Goal: Task Accomplishment & Management: Use online tool/utility

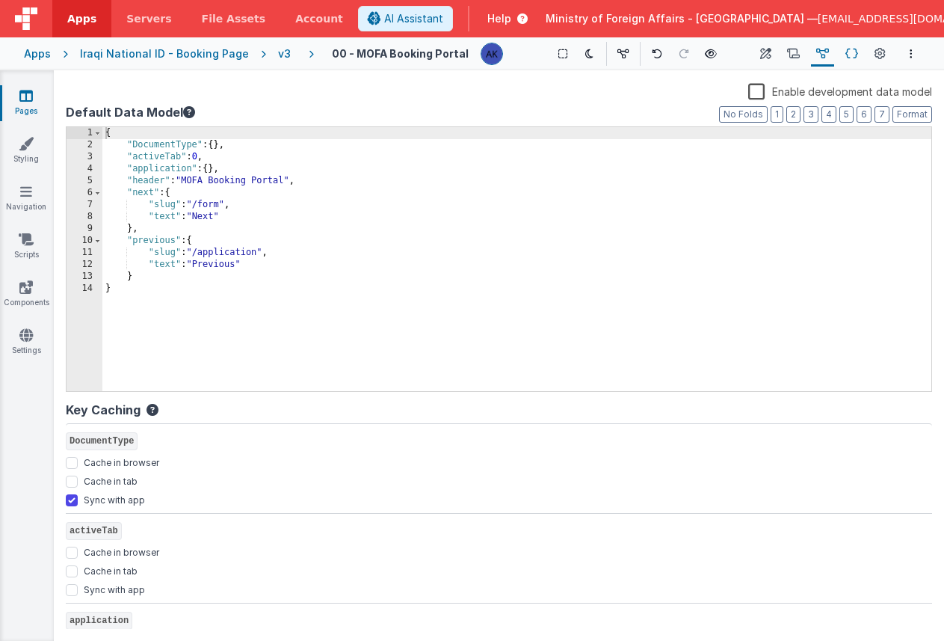
click at [857, 53] on icon at bounding box center [851, 54] width 13 height 16
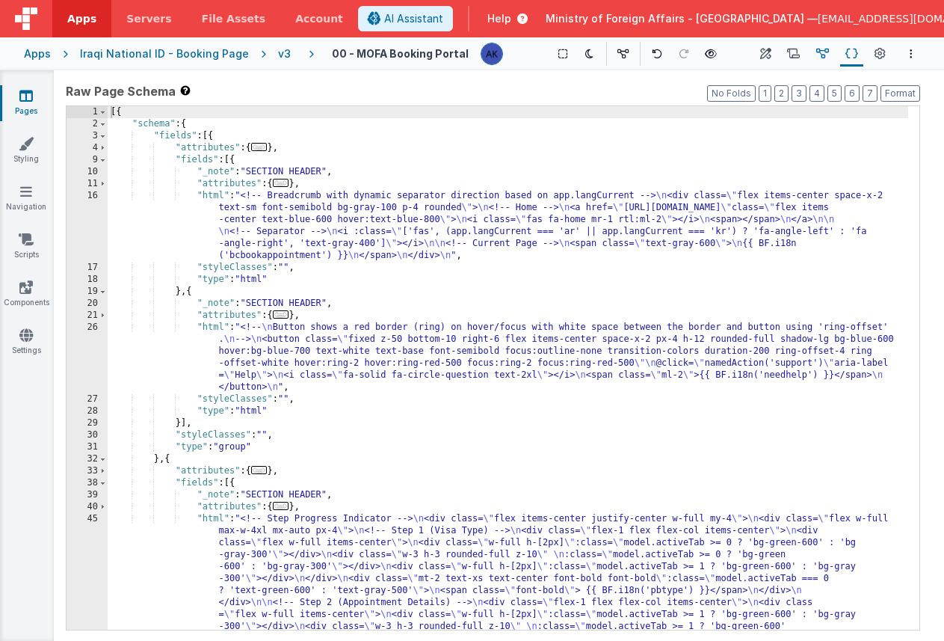
click at [824, 55] on icon at bounding box center [822, 54] width 13 height 16
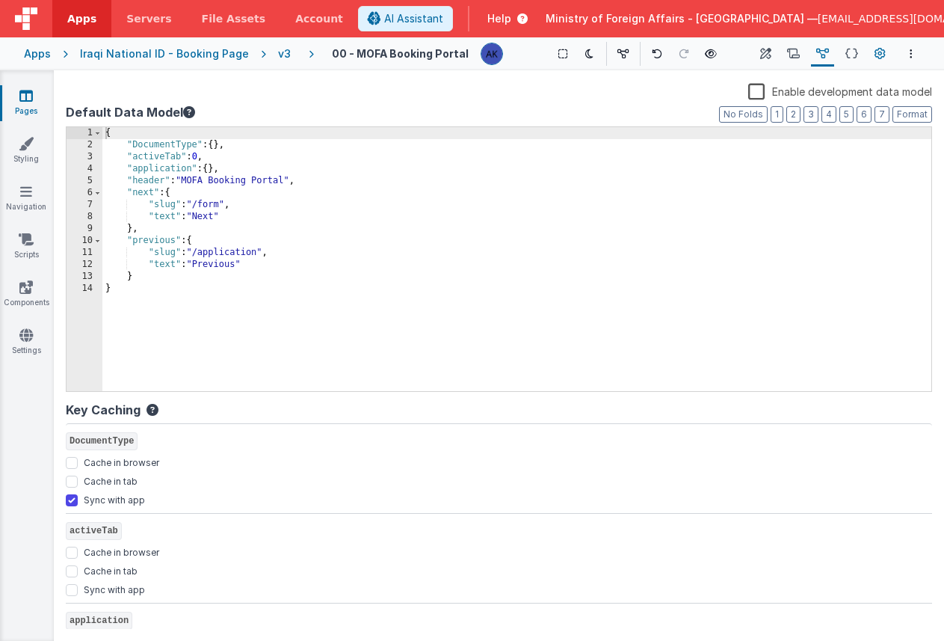
click at [875, 51] on icon at bounding box center [880, 54] width 11 height 16
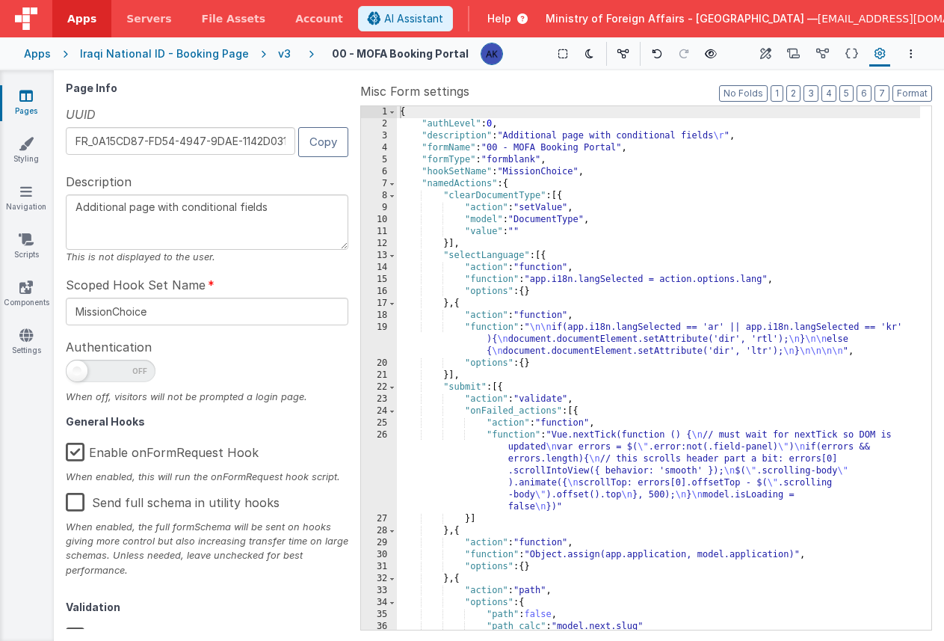
click at [72, 448] on label "Enable onFormRequest Hook" at bounding box center [162, 450] width 193 height 32
click at [0, 0] on input "Enable onFormRequest Hook" at bounding box center [0, 0] width 0 height 0
type textarea "Additional page with conditional fields"
click at [786, 53] on button "Scripts" at bounding box center [793, 53] width 23 height 25
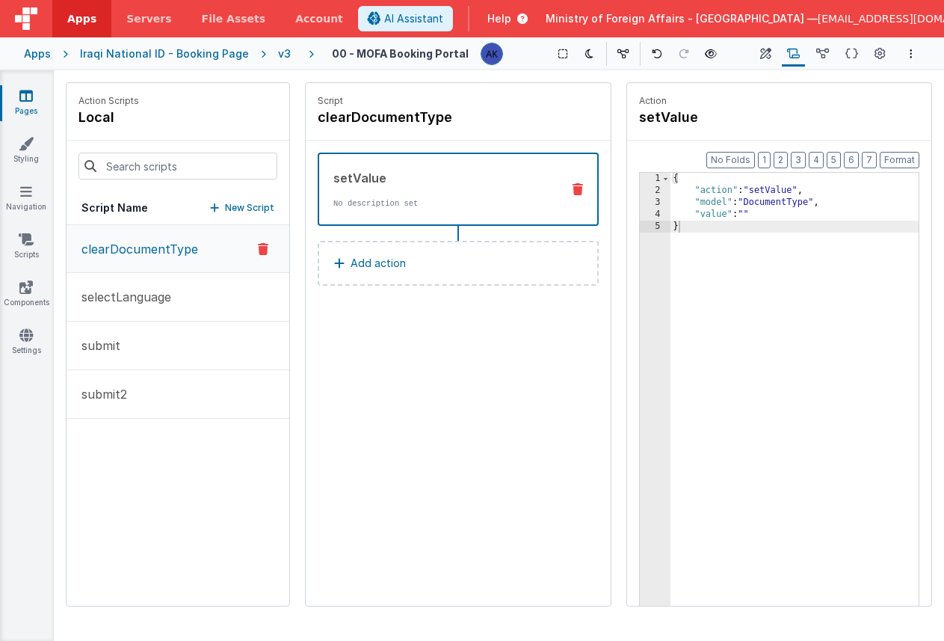
click at [792, 53] on icon at bounding box center [793, 54] width 13 height 16
click at [815, 52] on button "Data Model" at bounding box center [822, 53] width 23 height 25
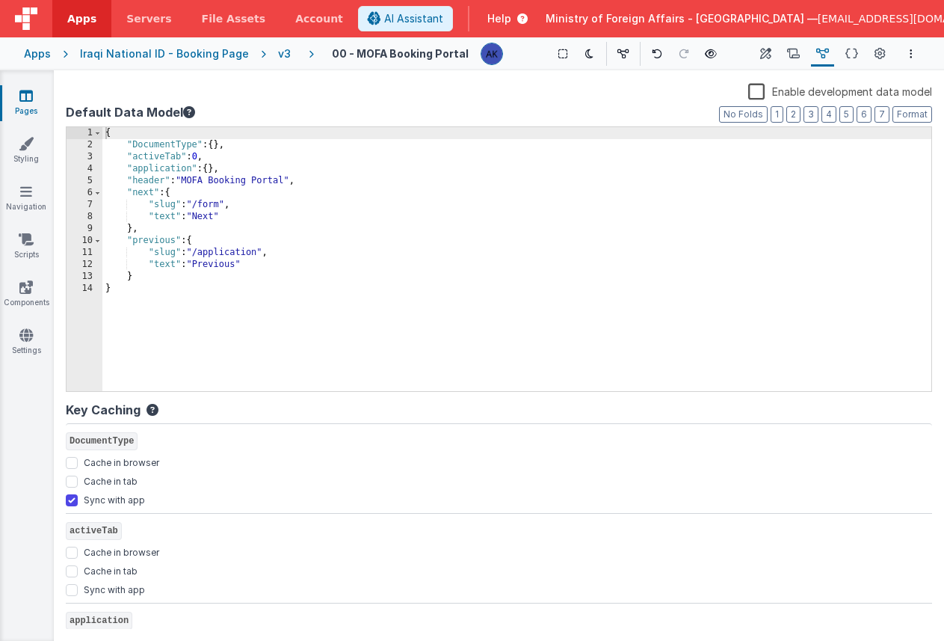
click at [193, 226] on div "{ "DocumentType" : { } , "activeTab" : 0 , "application" : { } , "header" : "MO…" at bounding box center [516, 271] width 829 height 288
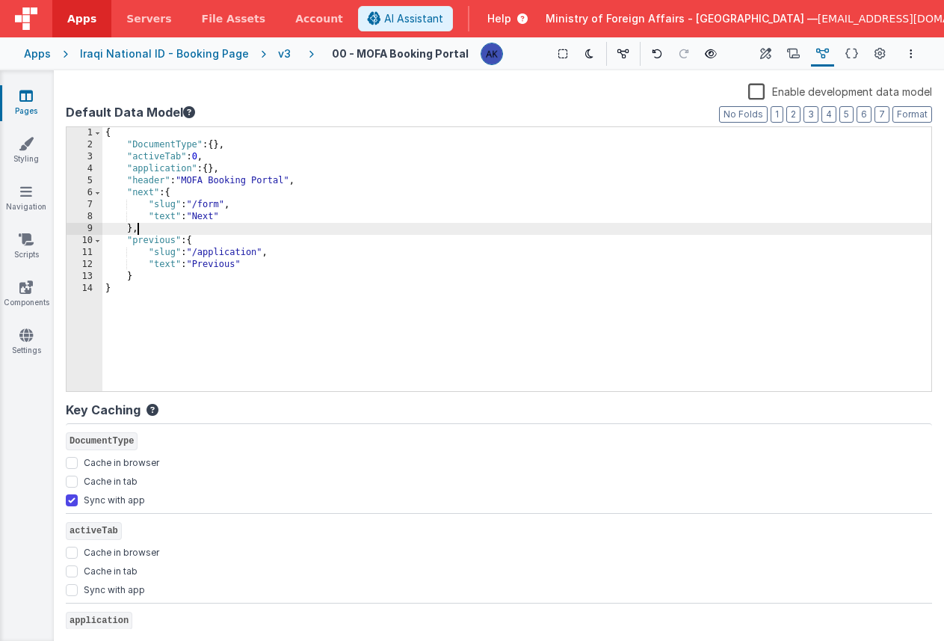
click at [238, 168] on div "{ "DocumentType" : { } , "activeTab" : 0 , "application" : { } , "header" : "MO…" at bounding box center [516, 271] width 829 height 288
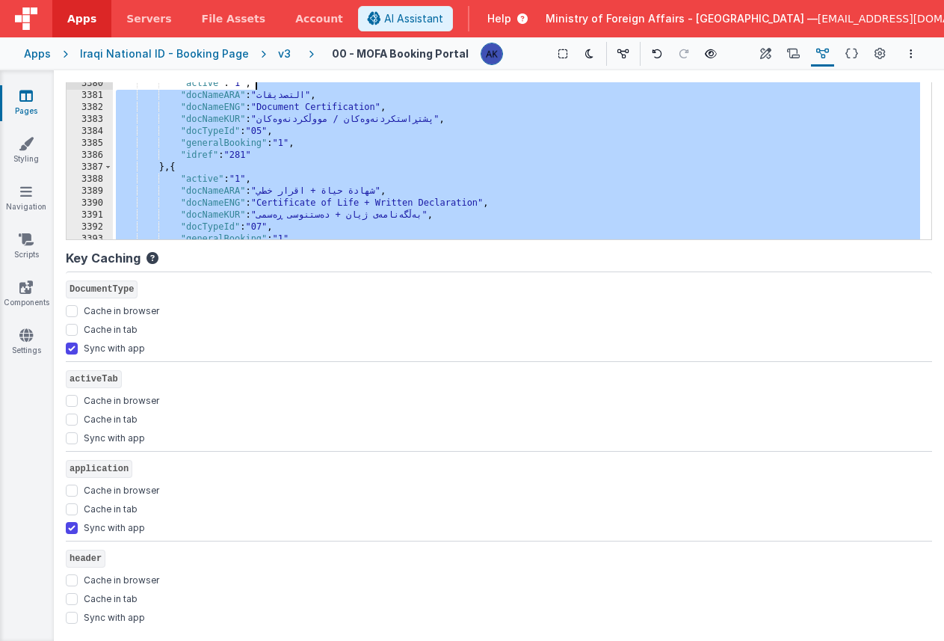
scroll to position [10489, 0]
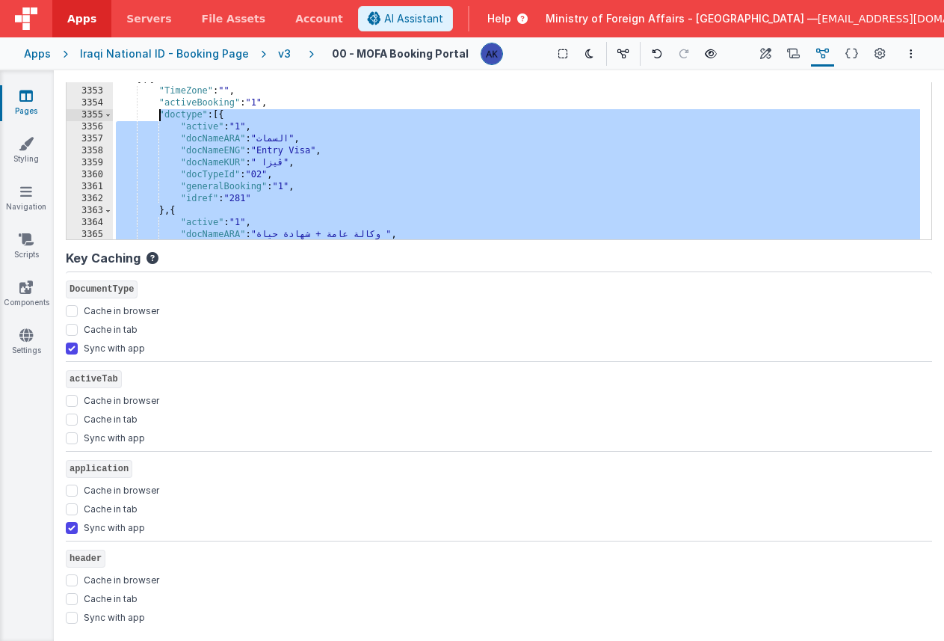
drag, startPoint x: 247, startPoint y: 111, endPoint x: 157, endPoint y: 117, distance: 90.6
click at [157, 117] on div ""TimeZone" : "" , "activeBooking" : "" , "doctype" : [ ] , "id" : "271" , "key"…" at bounding box center [516, 110] width 807 height 288
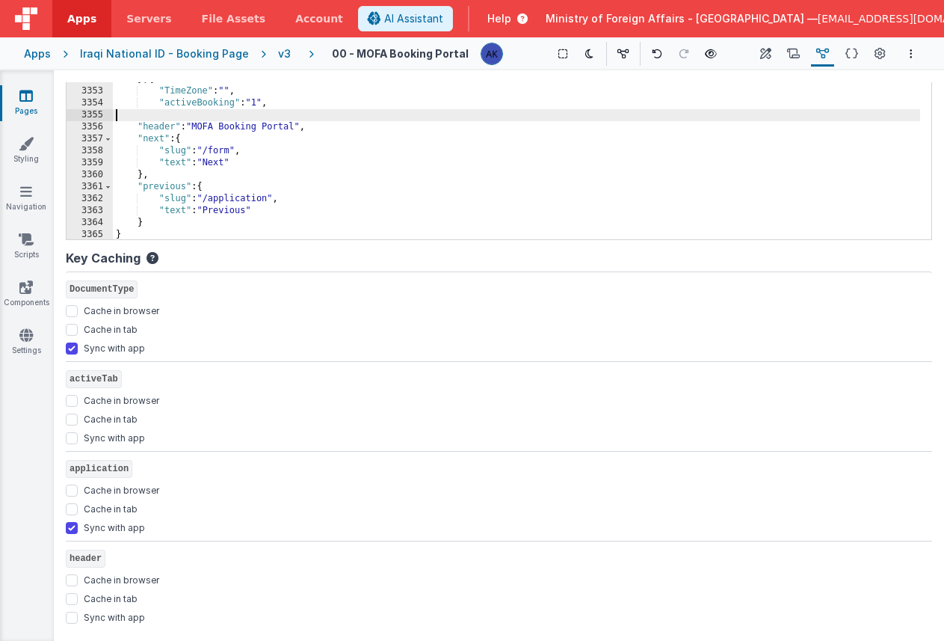
scroll to position [24230, 0]
click at [875, 58] on icon at bounding box center [880, 54] width 11 height 16
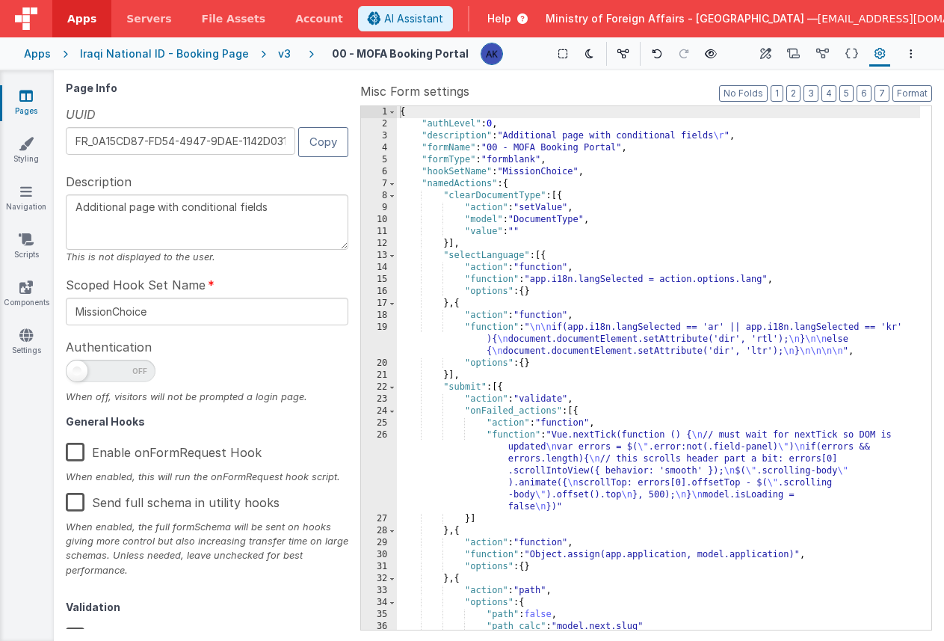
click at [81, 457] on label "Enable onFormRequest Hook" at bounding box center [164, 450] width 196 height 32
click at [0, 0] on input "Enable onFormRequest Hook" at bounding box center [0, 0] width 0 height 0
type textarea "Additional page with conditional fields"
click at [792, 51] on icon at bounding box center [793, 54] width 13 height 16
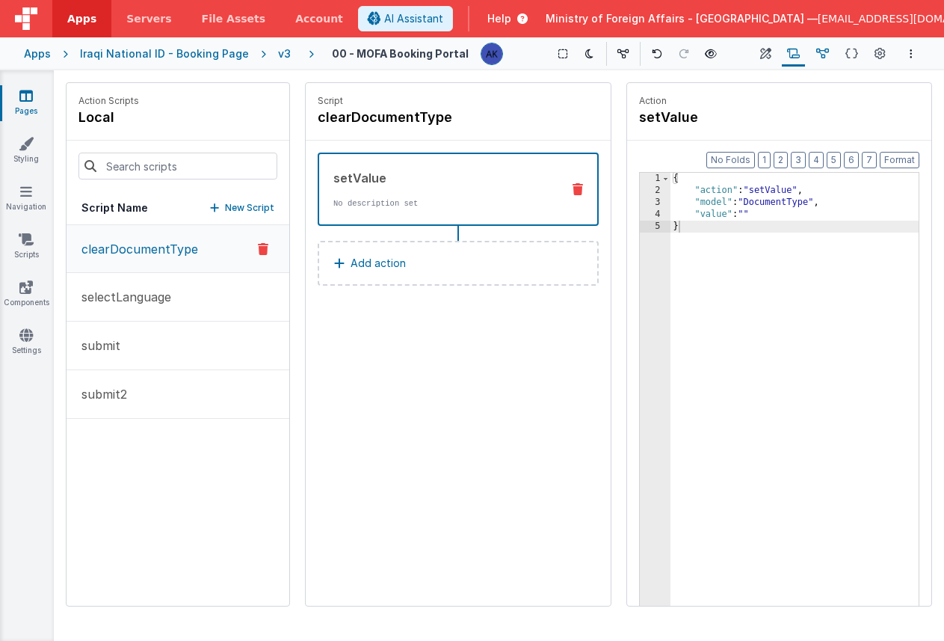
click at [824, 46] on icon at bounding box center [822, 54] width 13 height 16
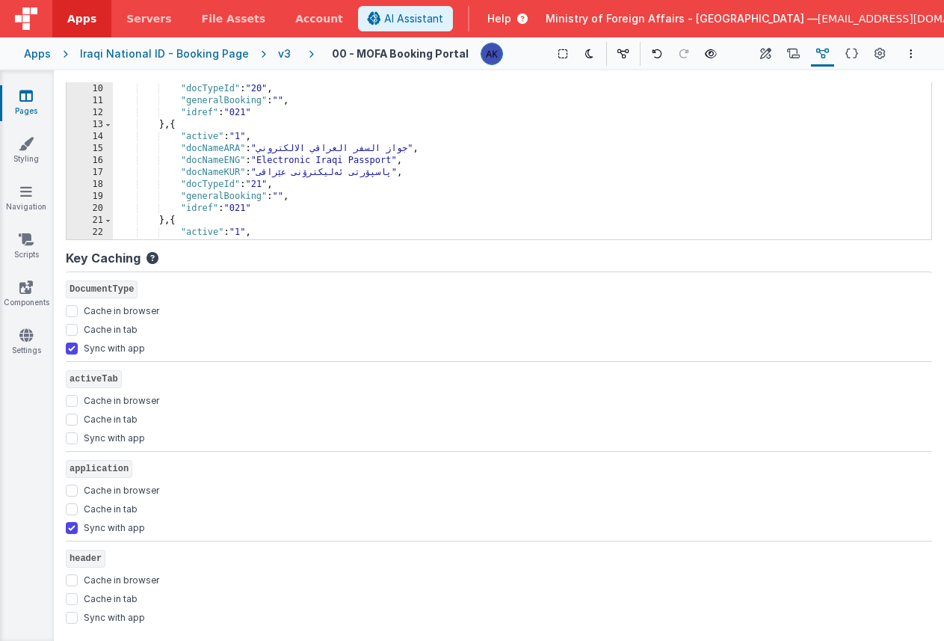
scroll to position [0, 0]
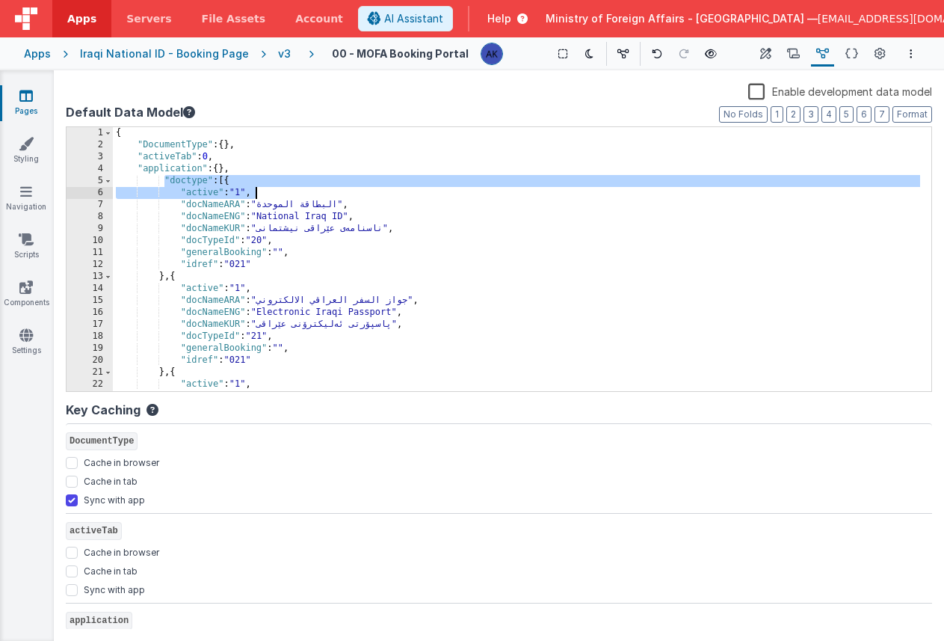
drag, startPoint x: 162, startPoint y: 179, endPoint x: 292, endPoint y: 194, distance: 131.0
click at [292, 194] on div "{ "DocumentType" : { } , "activeTab" : 0 , "application" : { } , "doctype" : [{…" at bounding box center [516, 271] width 807 height 288
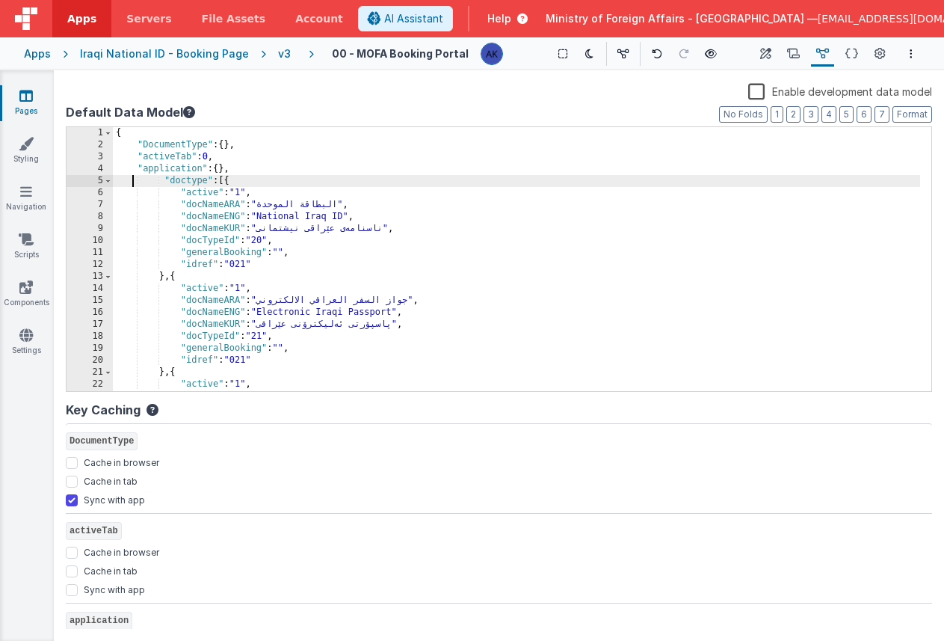
click at [135, 182] on div "{ "DocumentType" : { } , "activeTab" : 0 , "application" : { } , "doctype" : [{…" at bounding box center [516, 271] width 807 height 288
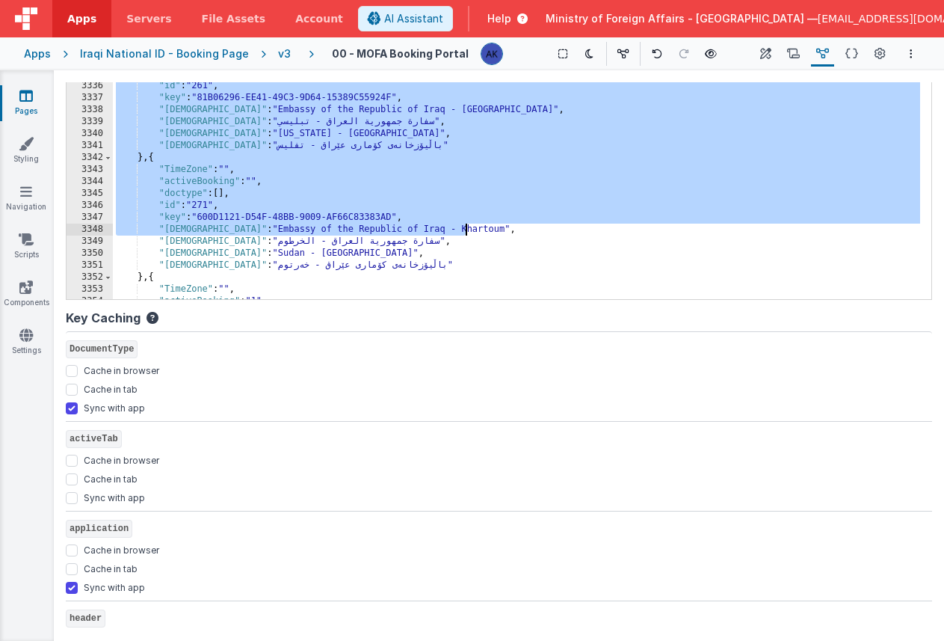
scroll to position [143, 0]
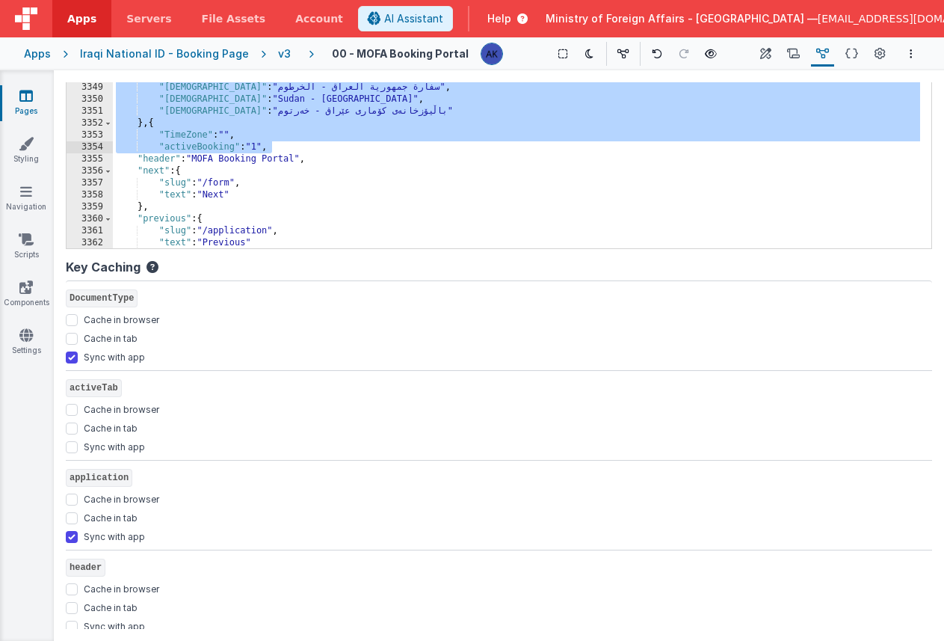
drag, startPoint x: 161, startPoint y: 180, endPoint x: 308, endPoint y: 144, distance: 151.0
click at [308, 144] on div ""missionNameENG" : "[US_STATE] - [GEOGRAPHIC_DATA]" , "missionNameKUR" : "باڵیۆ…" at bounding box center [516, 118] width 807 height 288
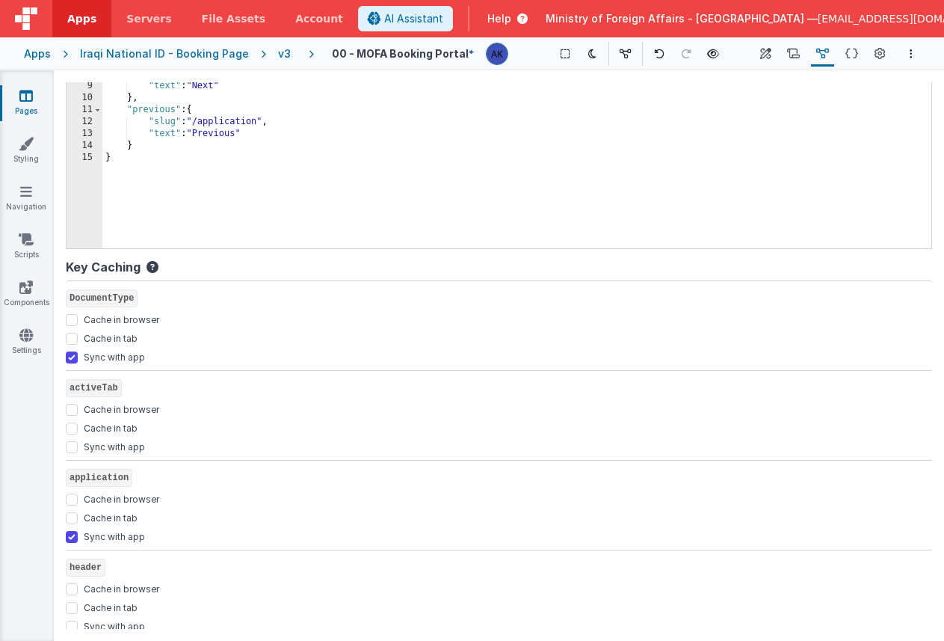
scroll to position [0, 0]
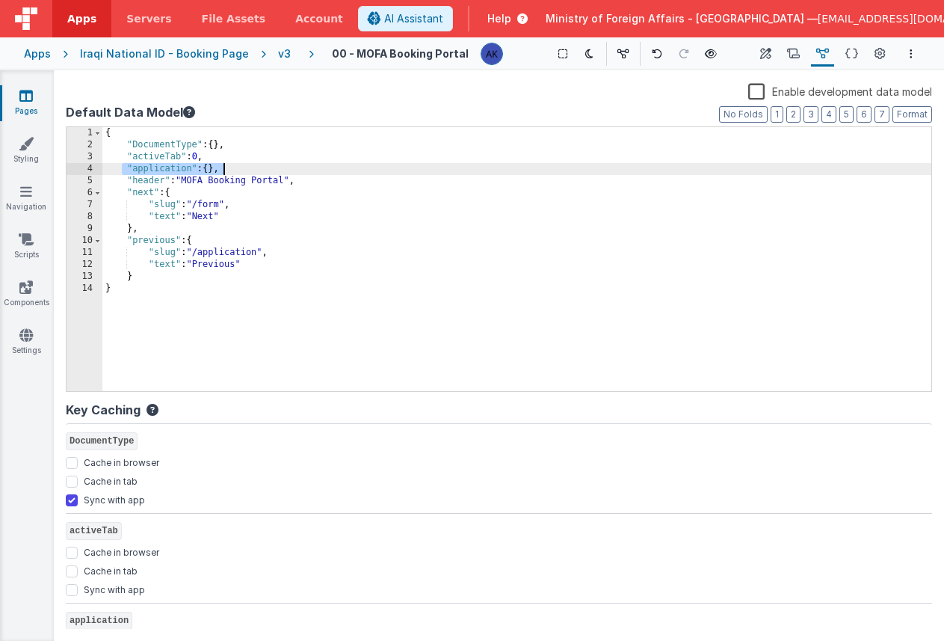
drag, startPoint x: 120, startPoint y: 168, endPoint x: 311, endPoint y: 167, distance: 190.6
click at [311, 167] on div "{ "DocumentType" : { } , "activeTab" : 0 , "application" : { } , "header" : "MO…" at bounding box center [516, 271] width 829 height 288
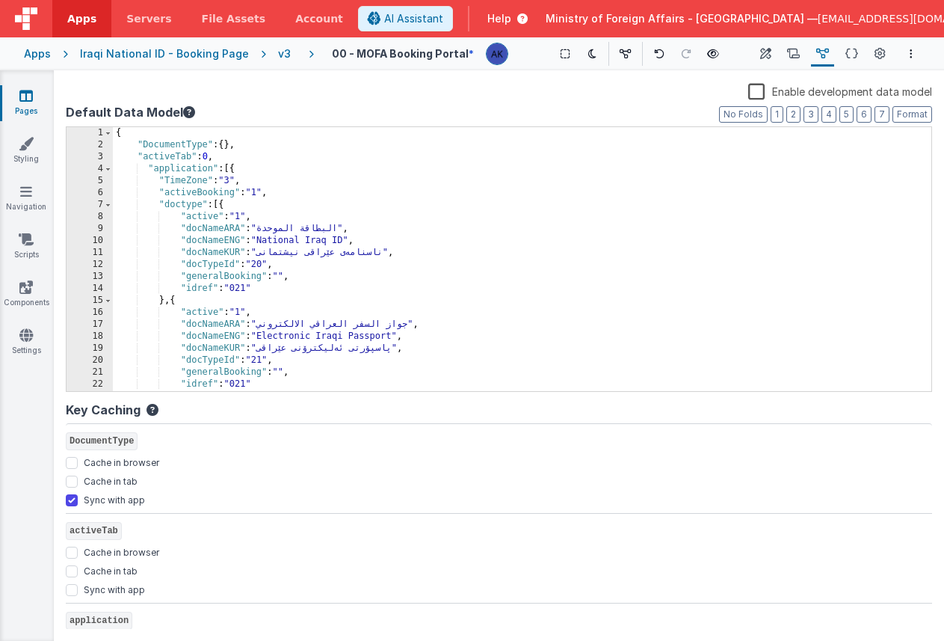
click at [295, 174] on div "{ "DocumentType" : { } , "activeTab" : 0 , "application" : [{ "TimeZone" : "3" …" at bounding box center [516, 271] width 807 height 288
click at [278, 52] on div "v3" at bounding box center [287, 53] width 19 height 15
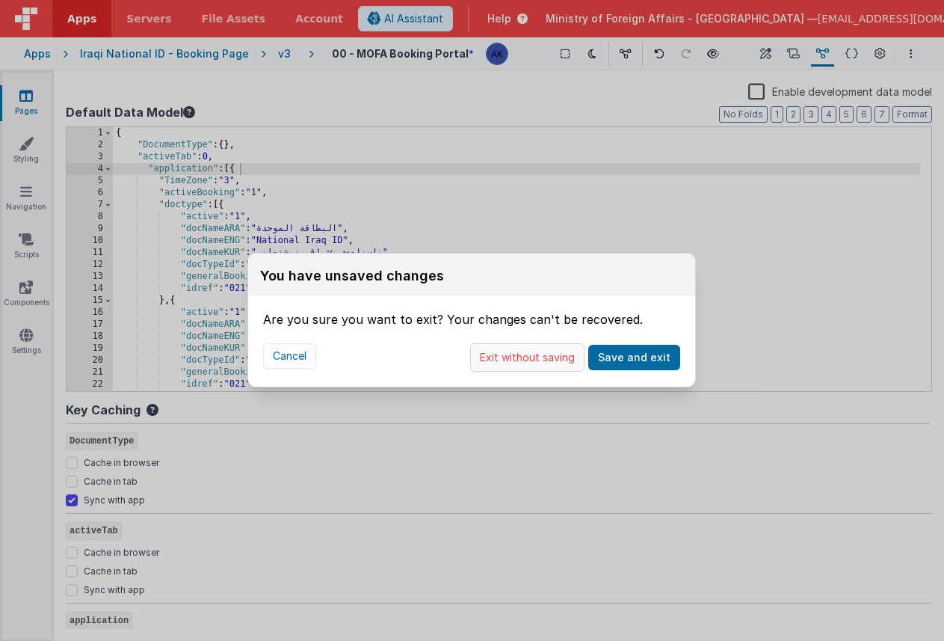
click at [545, 359] on button "Exit without saving" at bounding box center [527, 357] width 114 height 28
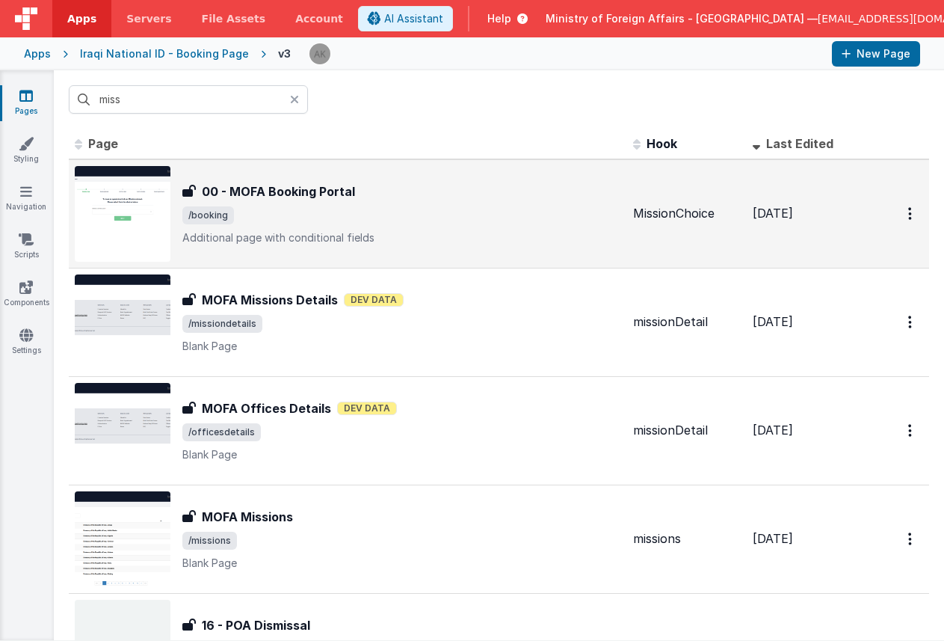
click at [95, 223] on img at bounding box center [123, 214] width 96 height 96
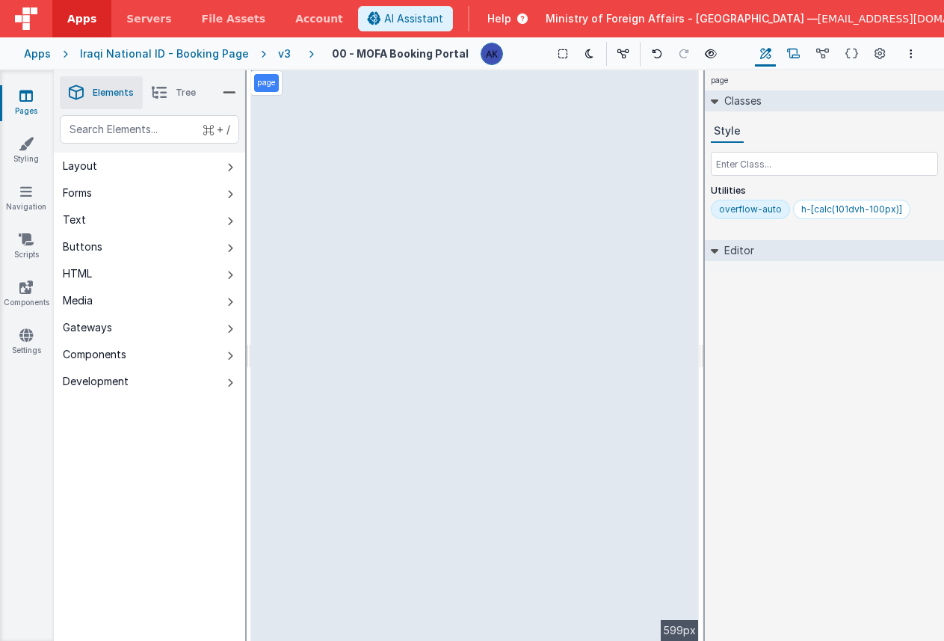
click at [794, 52] on icon at bounding box center [793, 54] width 13 height 16
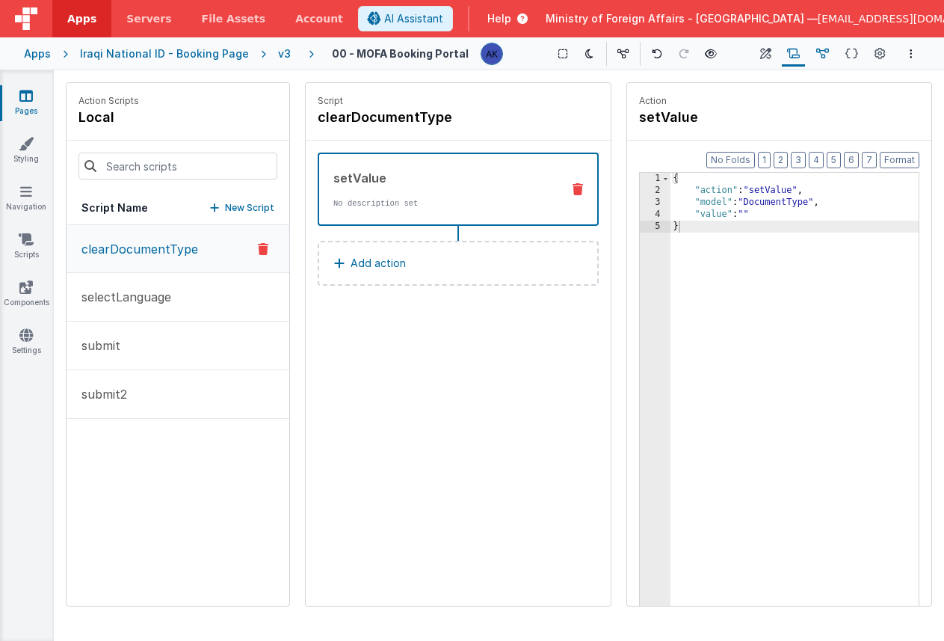
click at [821, 51] on icon at bounding box center [822, 54] width 13 height 16
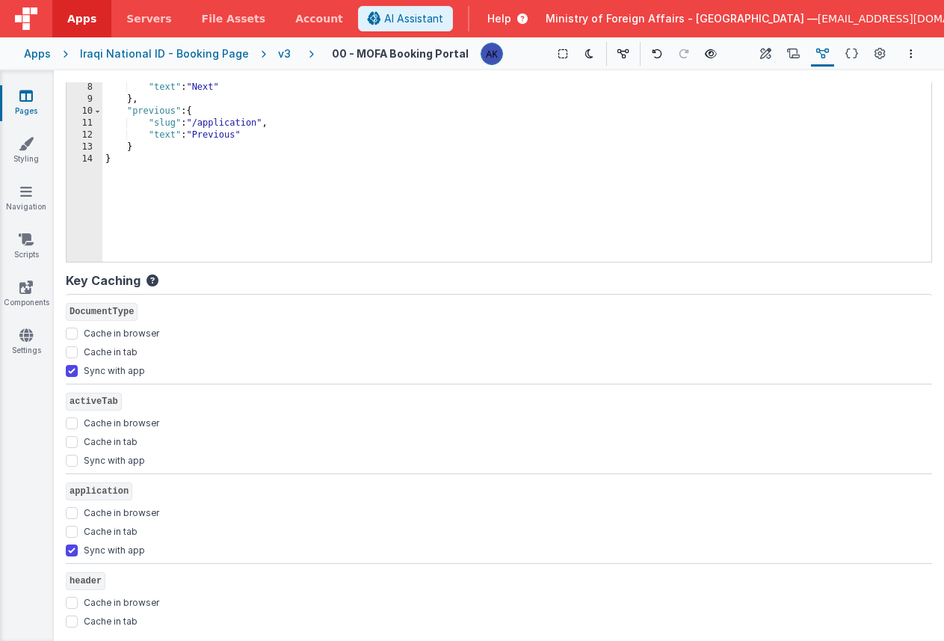
scroll to position [141, 0]
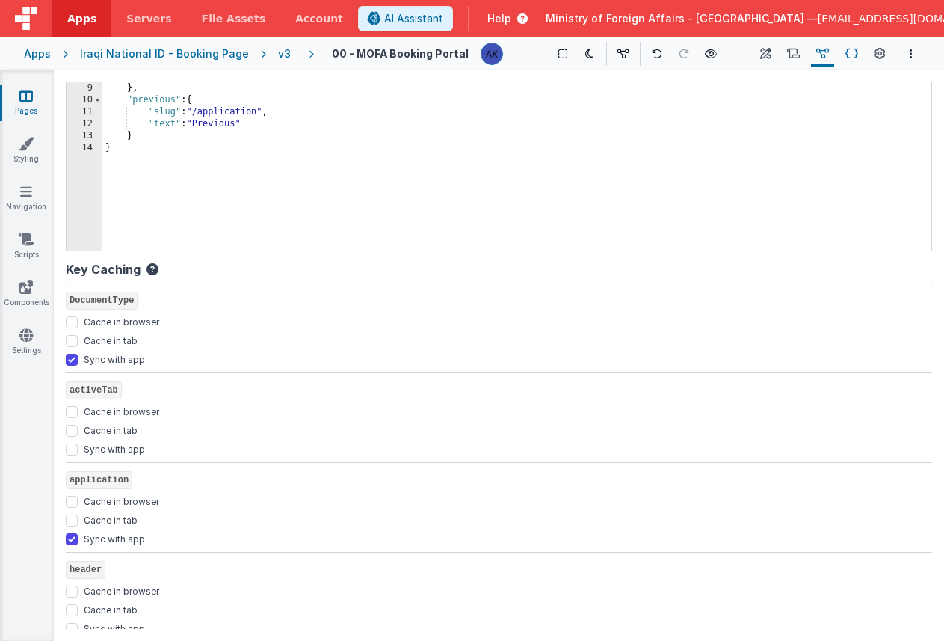
click at [851, 55] on icon at bounding box center [851, 54] width 13 height 16
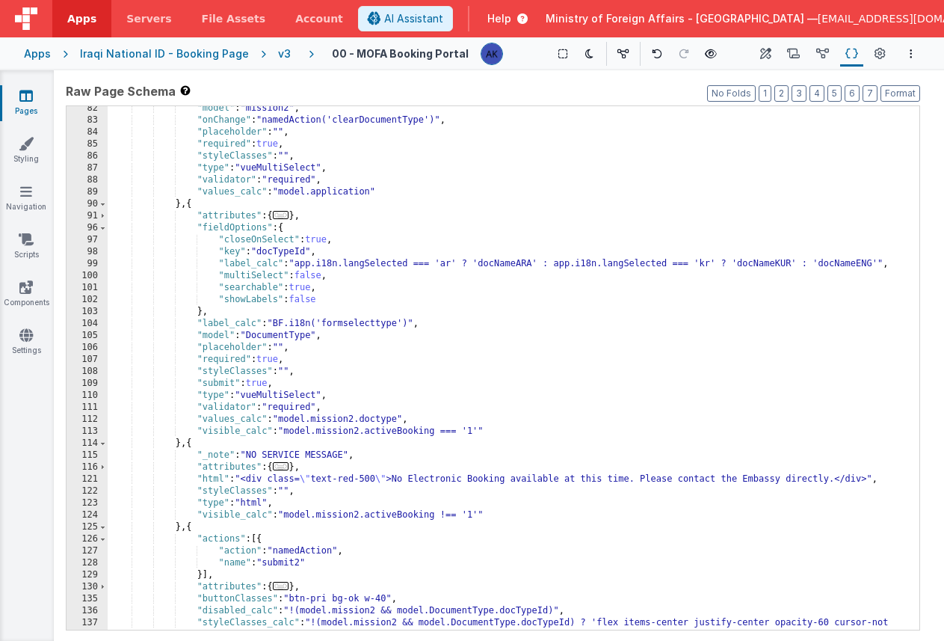
scroll to position [1098, 0]
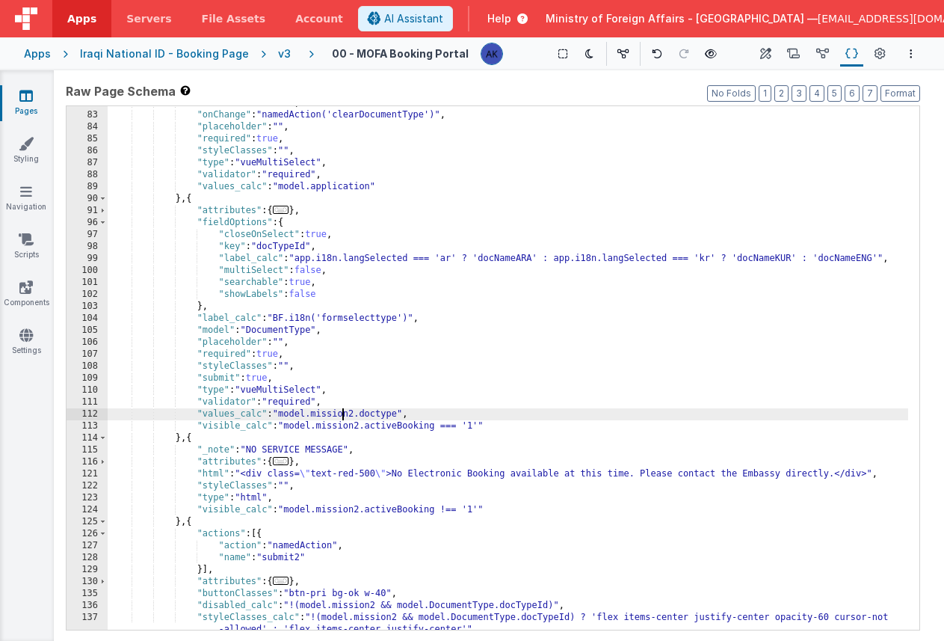
click at [345, 416] on div ""model" : "mission2" , "onChange" : "namedAction('clearDocumentType')" , "place…" at bounding box center [508, 376] width 801 height 559
click at [344, 425] on div ""model" : "mission2" , "onChange" : "namedAction('clearDocumentType')" , "place…" at bounding box center [508, 376] width 801 height 559
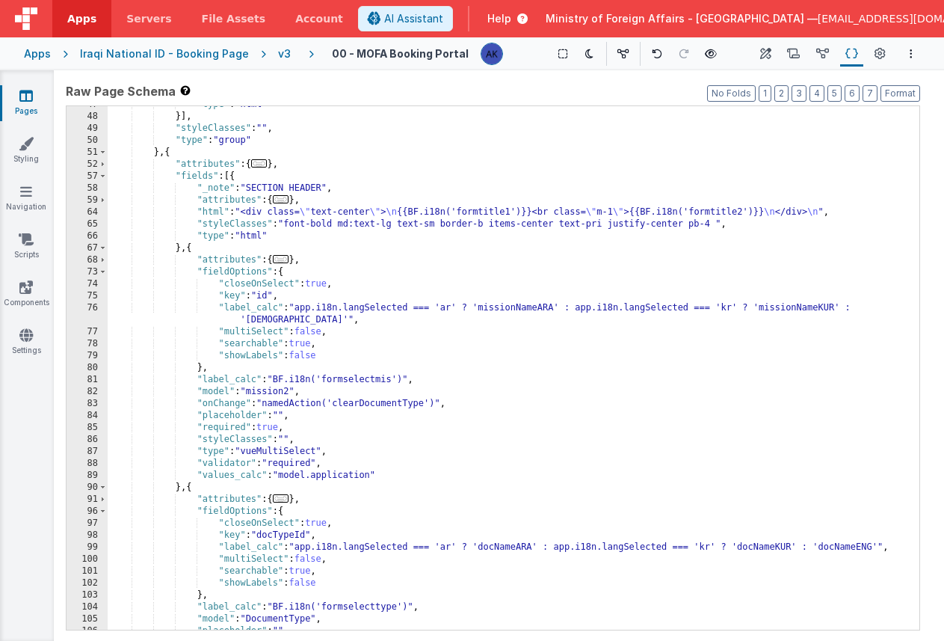
scroll to position [792, 0]
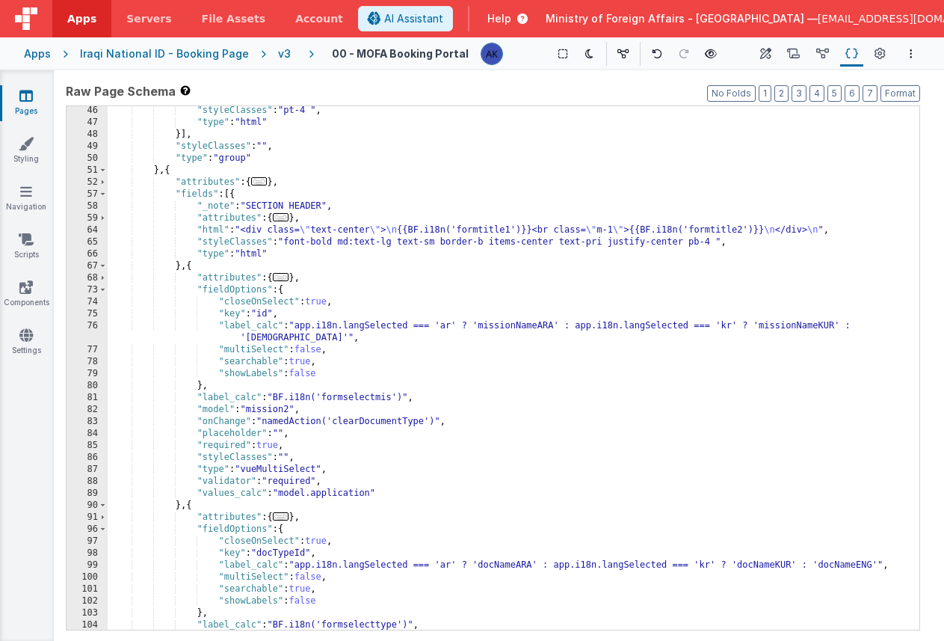
click at [398, 317] on div ""styleClasses" : "pt-4 " , "type" : "html" }] , "styleClasses" : "" , "type" : …" at bounding box center [508, 378] width 801 height 547
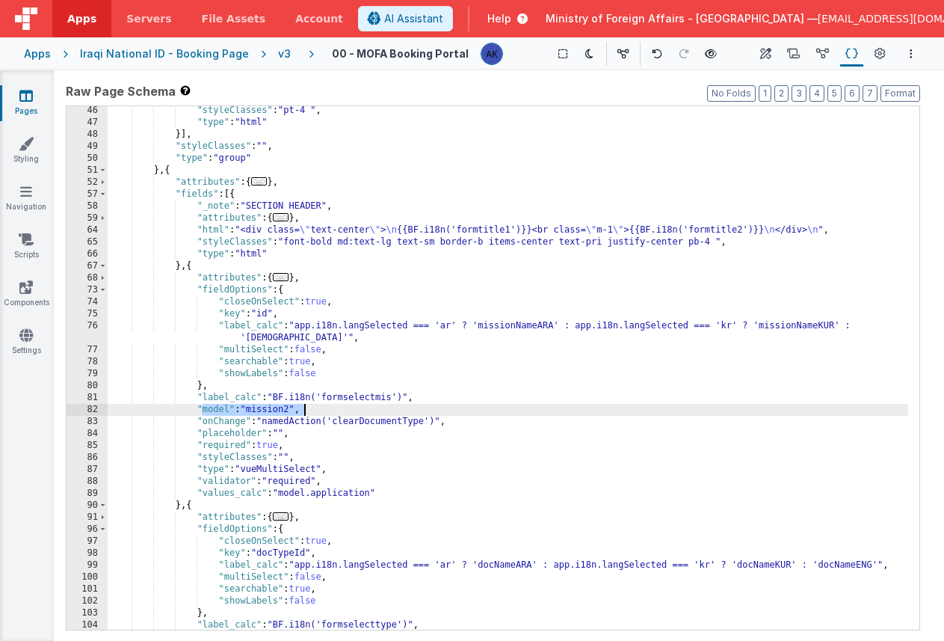
drag, startPoint x: 202, startPoint y: 409, endPoint x: 352, endPoint y: 409, distance: 150.2
click at [352, 409] on div ""styleClasses" : "pt-4 " , "type" : "html" }] , "styleClasses" : "" , "type" : …" at bounding box center [508, 378] width 801 height 547
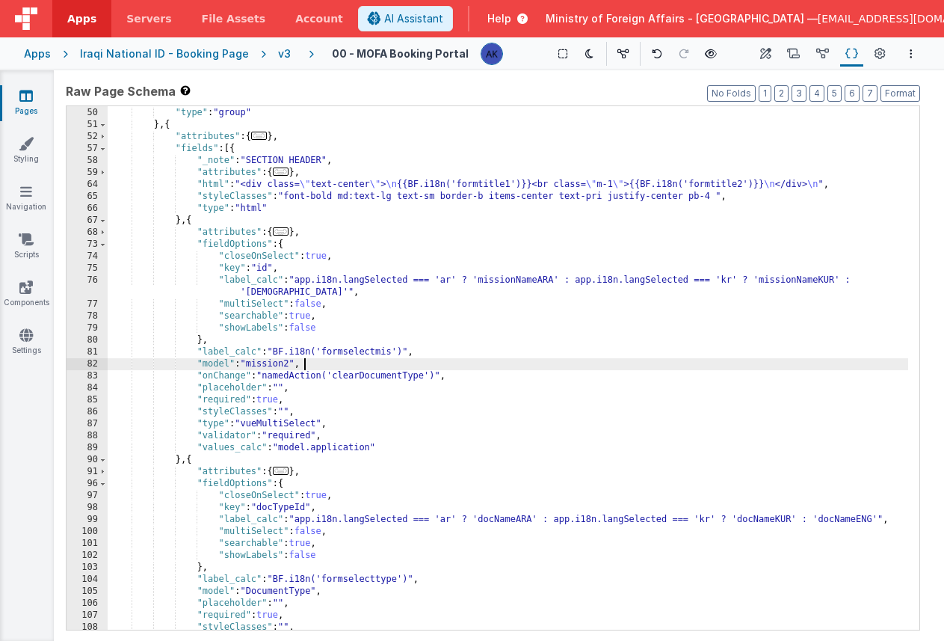
scroll to position [836, 0]
click at [789, 55] on icon at bounding box center [793, 54] width 13 height 16
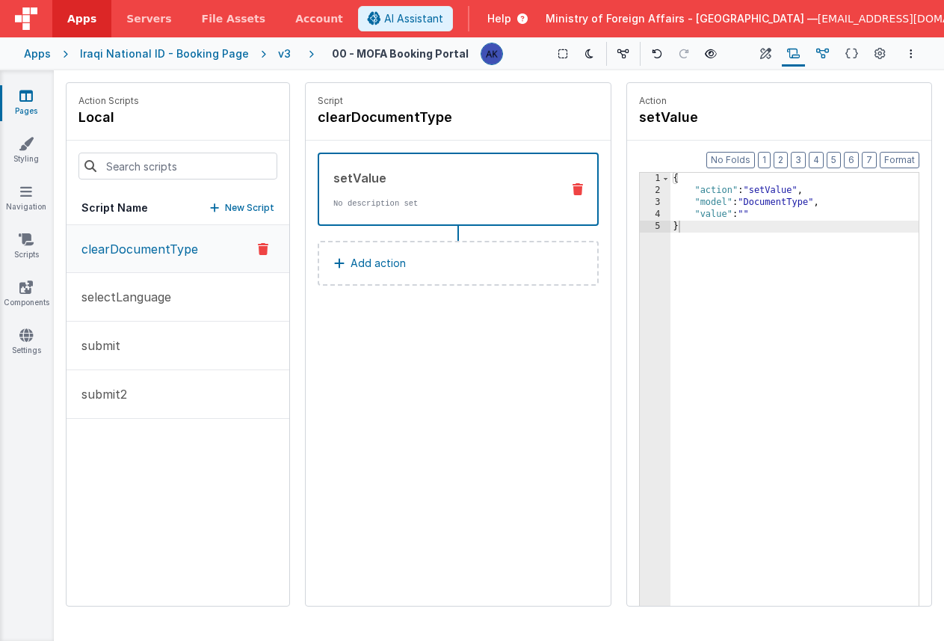
click at [819, 50] on icon at bounding box center [822, 54] width 13 height 16
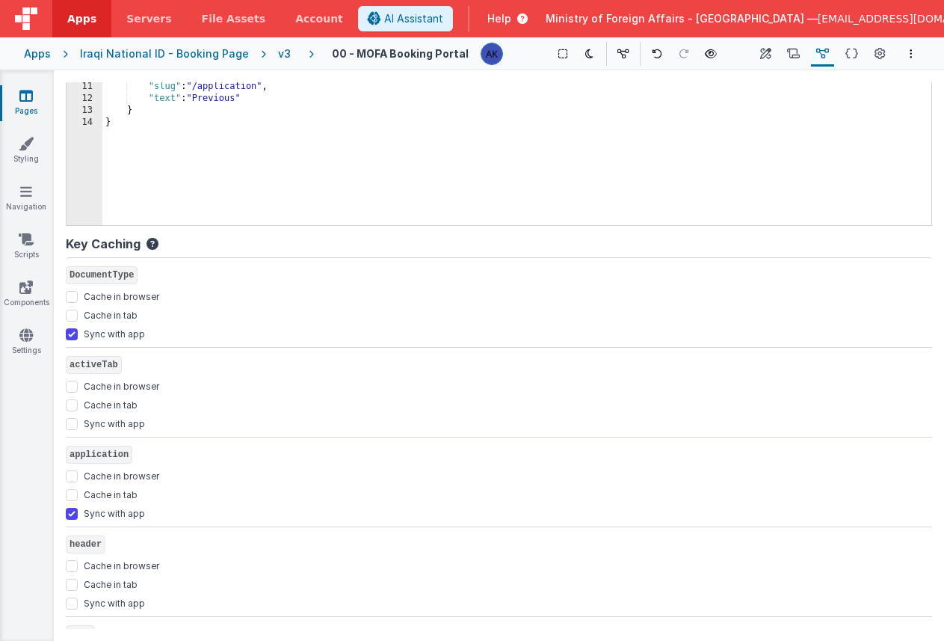
scroll to position [168, 0]
click at [70, 514] on input "Sync with app" at bounding box center [72, 511] width 12 height 12
checkbox input "false"
click at [320, 435] on div "application Cache in browser Cache in tab Sync with app" at bounding box center [499, 480] width 866 height 90
